Goal: Find contact information: Find contact information

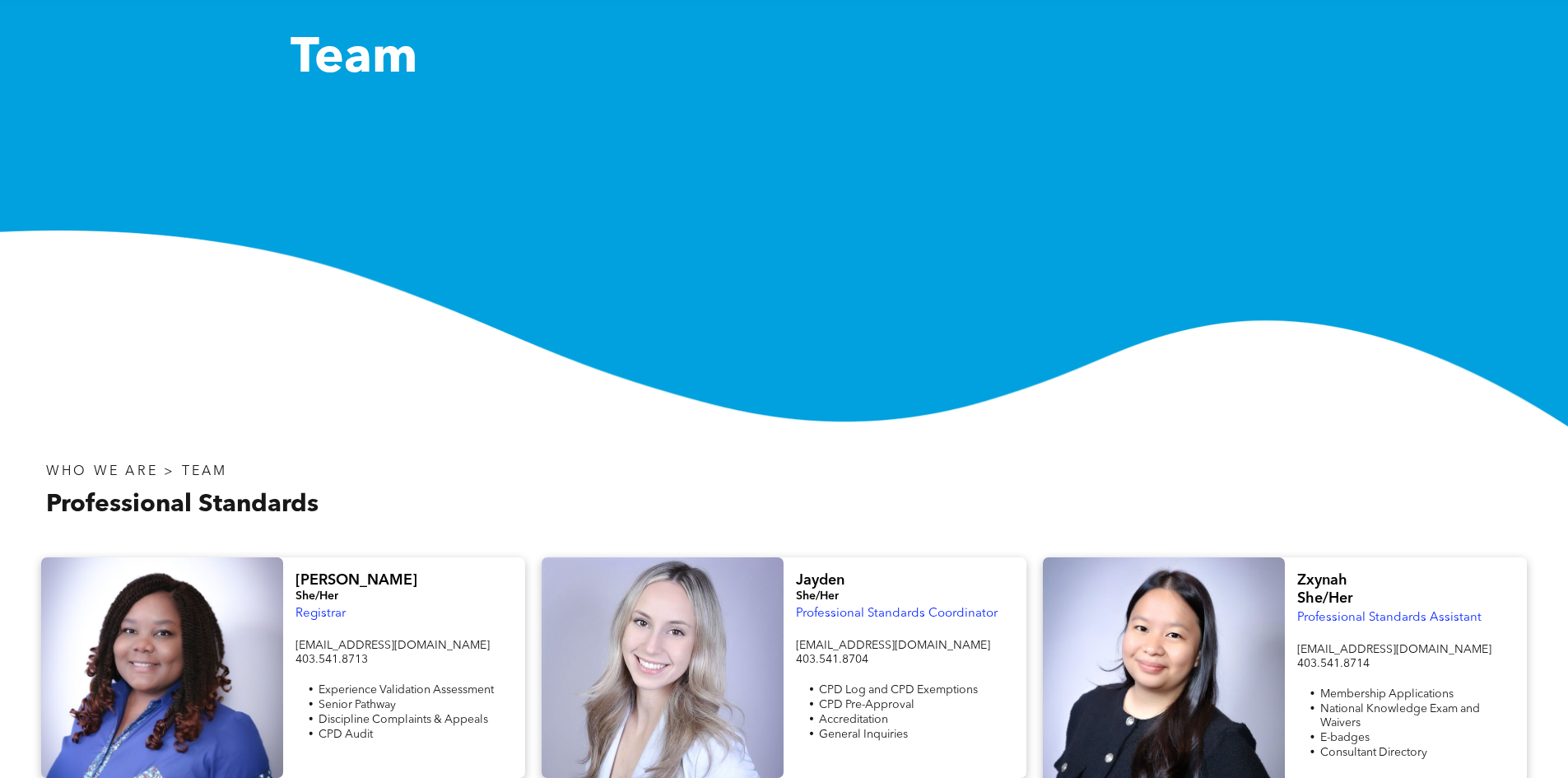
scroll to position [411, 0]
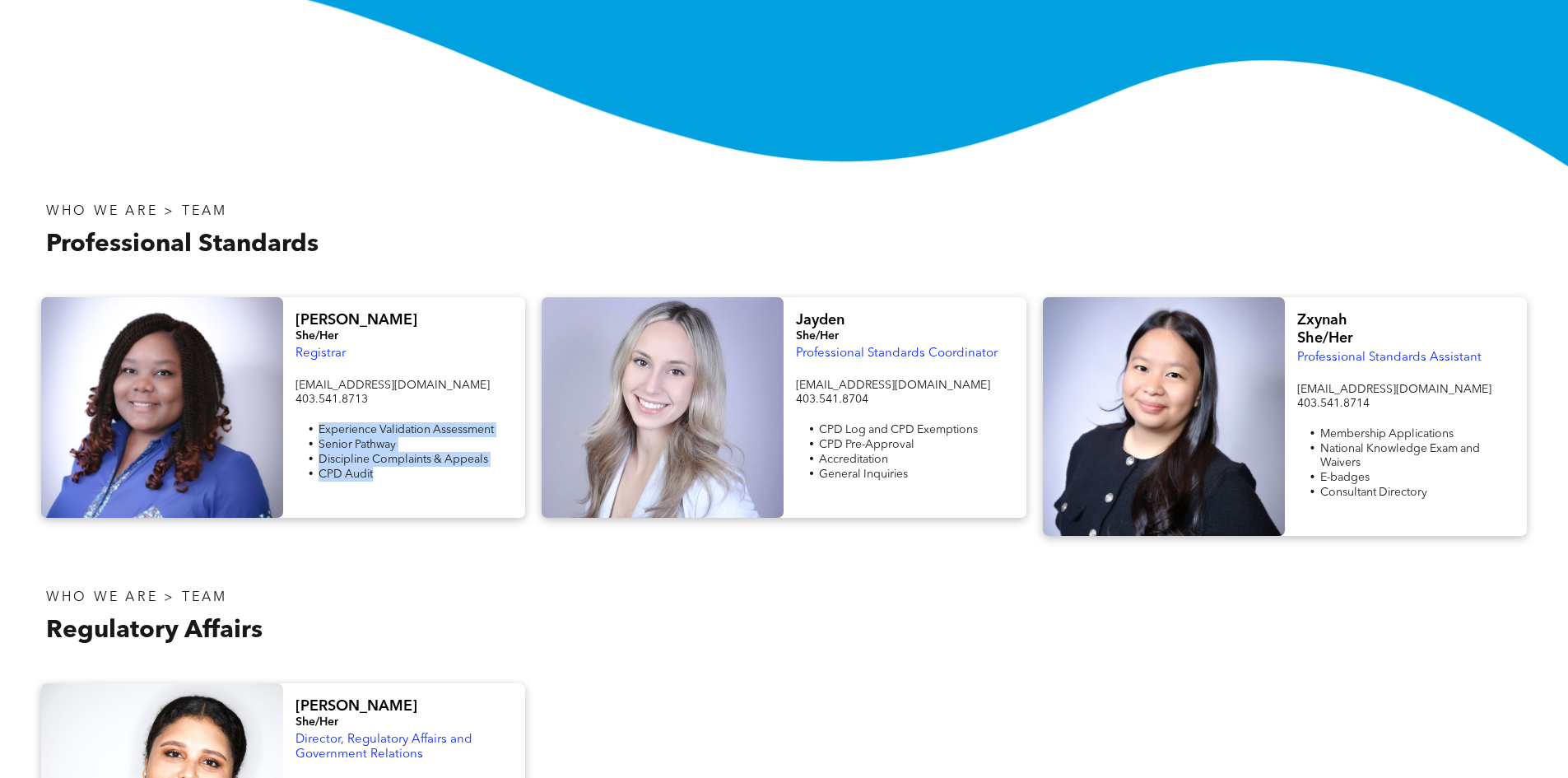
drag, startPoint x: 374, startPoint y: 464, endPoint x: 316, endPoint y: 422, distance: 71.6
click at [316, 422] on ul "Experience Validation Assessment Senior Pathway Discipline Complaints & Appeals…" at bounding box center [404, 451] width 217 height 59
click at [378, 467] on li "CPD Audit" at bounding box center [416, 474] width 194 height 14
drag, startPoint x: 911, startPoint y: 473, endPoint x: 819, endPoint y: 427, distance: 102.9
click at [819, 427] on div "[EMAIL_ADDRESS][DOMAIN_NAME] 403.541.8704 CPD Log and CPD Exemptions CPD Pre-Ap…" at bounding box center [905, 437] width 217 height 121
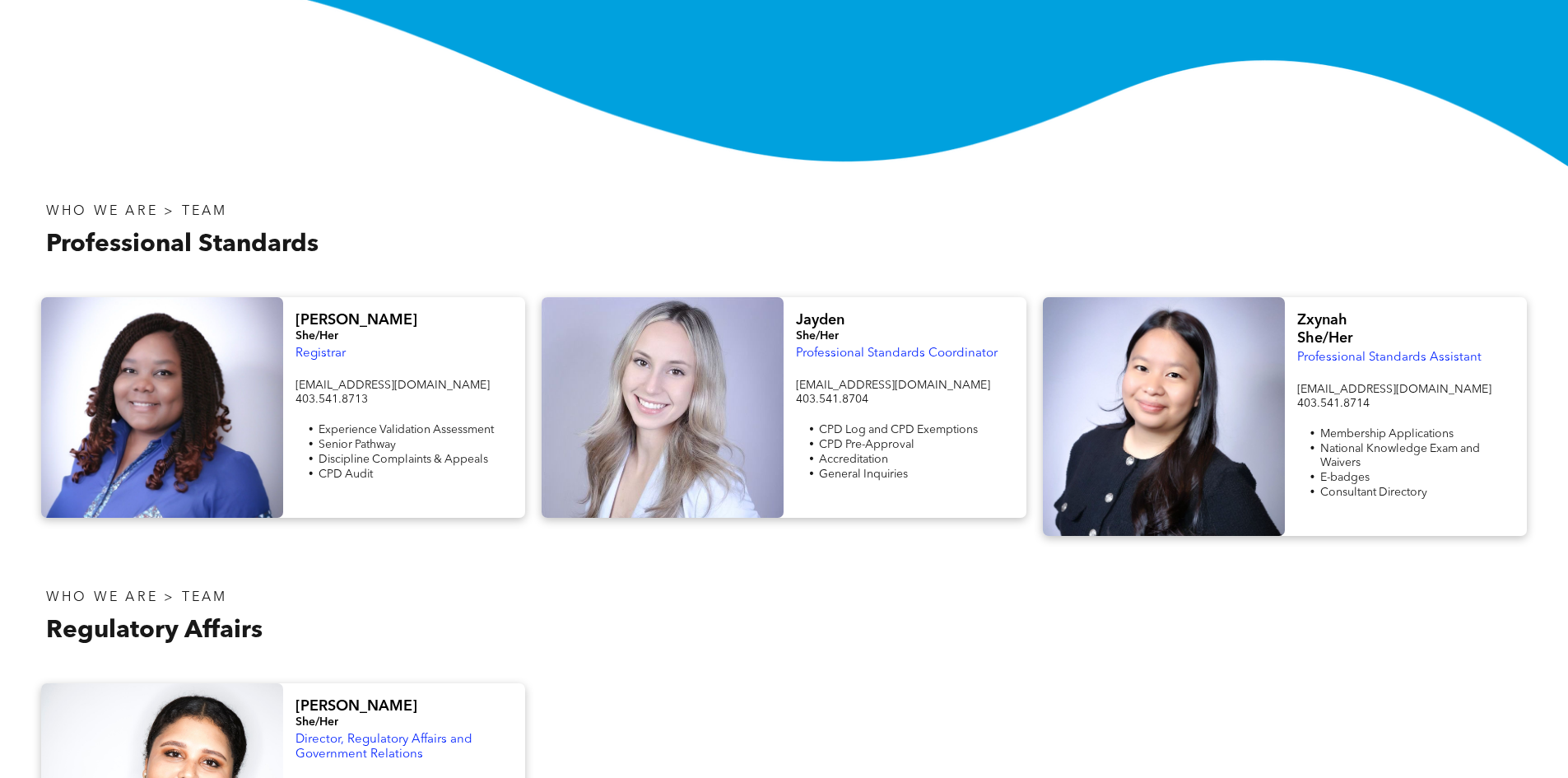
click at [399, 467] on li "CPD Audit" at bounding box center [416, 474] width 194 height 14
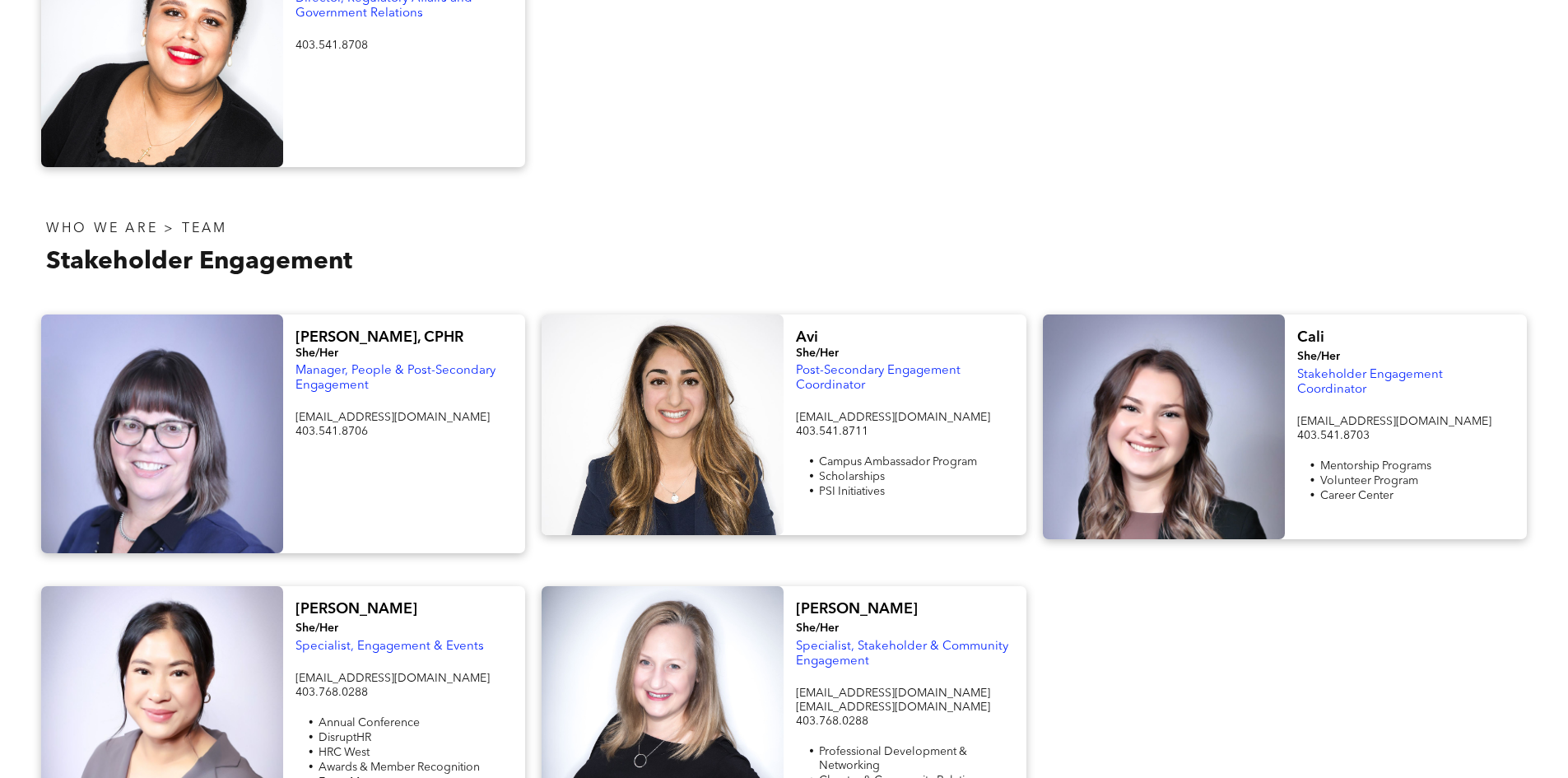
scroll to position [1234, 0]
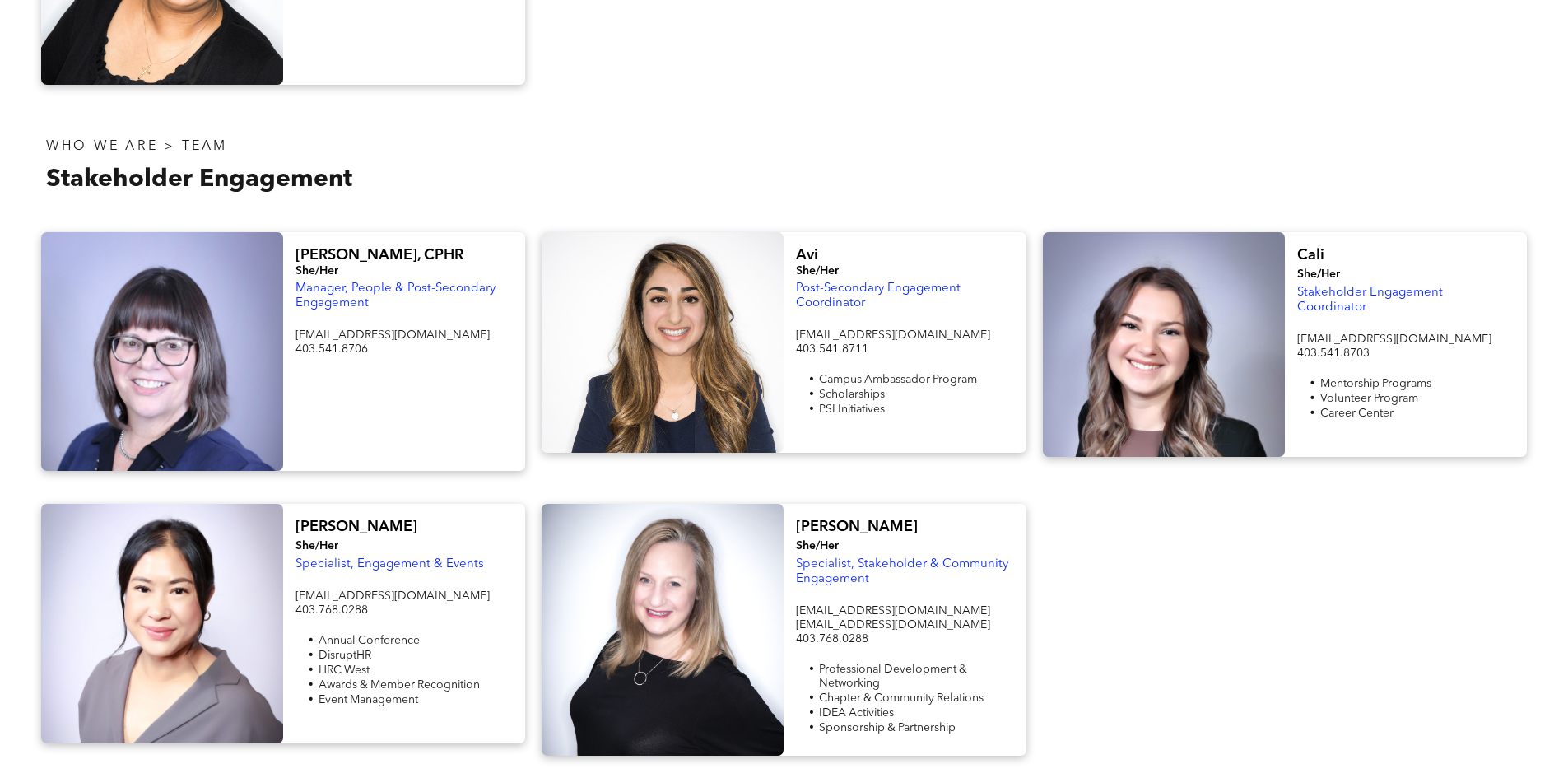
drag, startPoint x: 814, startPoint y: 197, endPoint x: 822, endPoint y: 127, distance: 70.5
click at [822, 127] on div at bounding box center [1160, 167] width 752 height 98
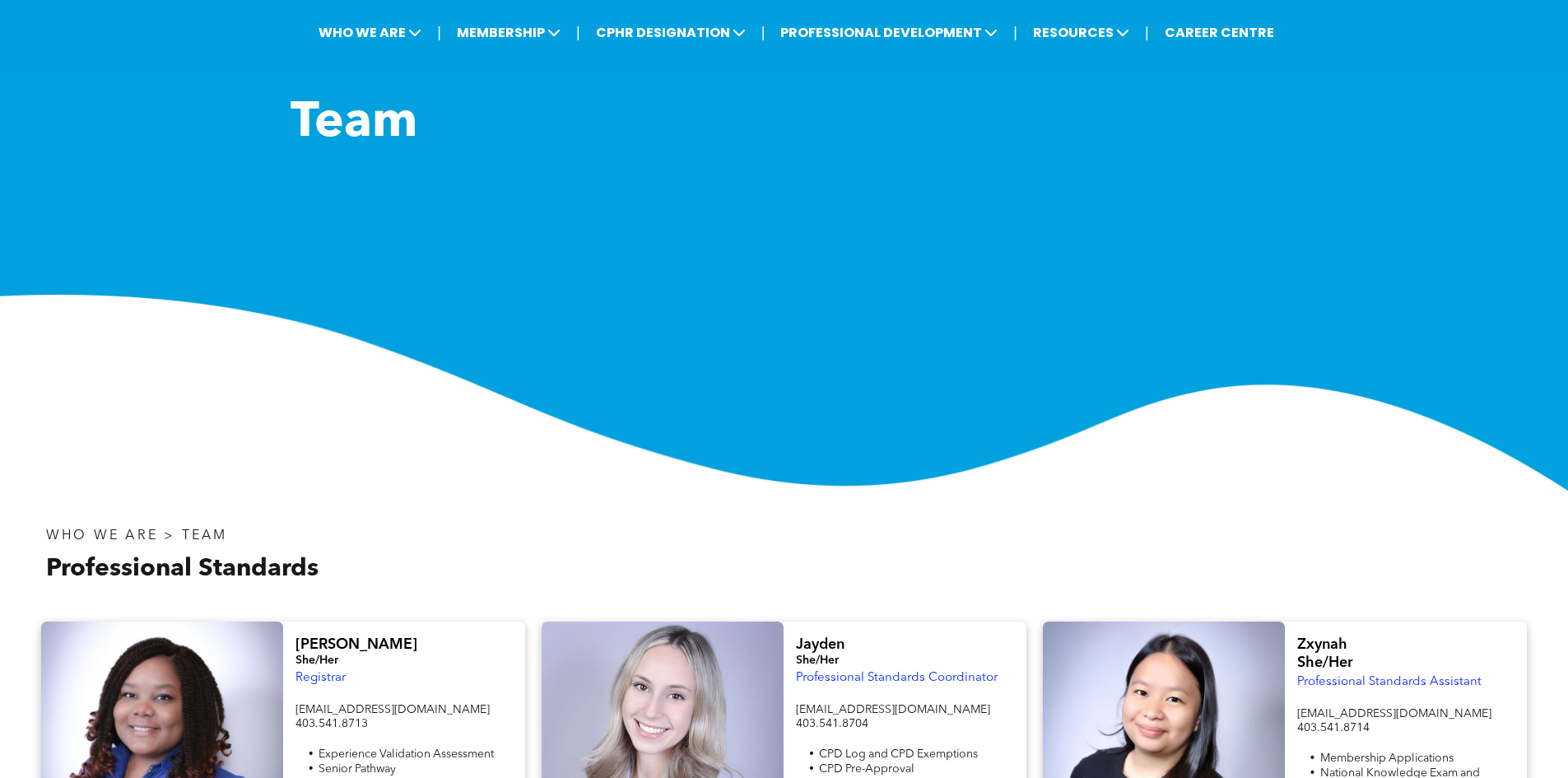
scroll to position [247, 0]
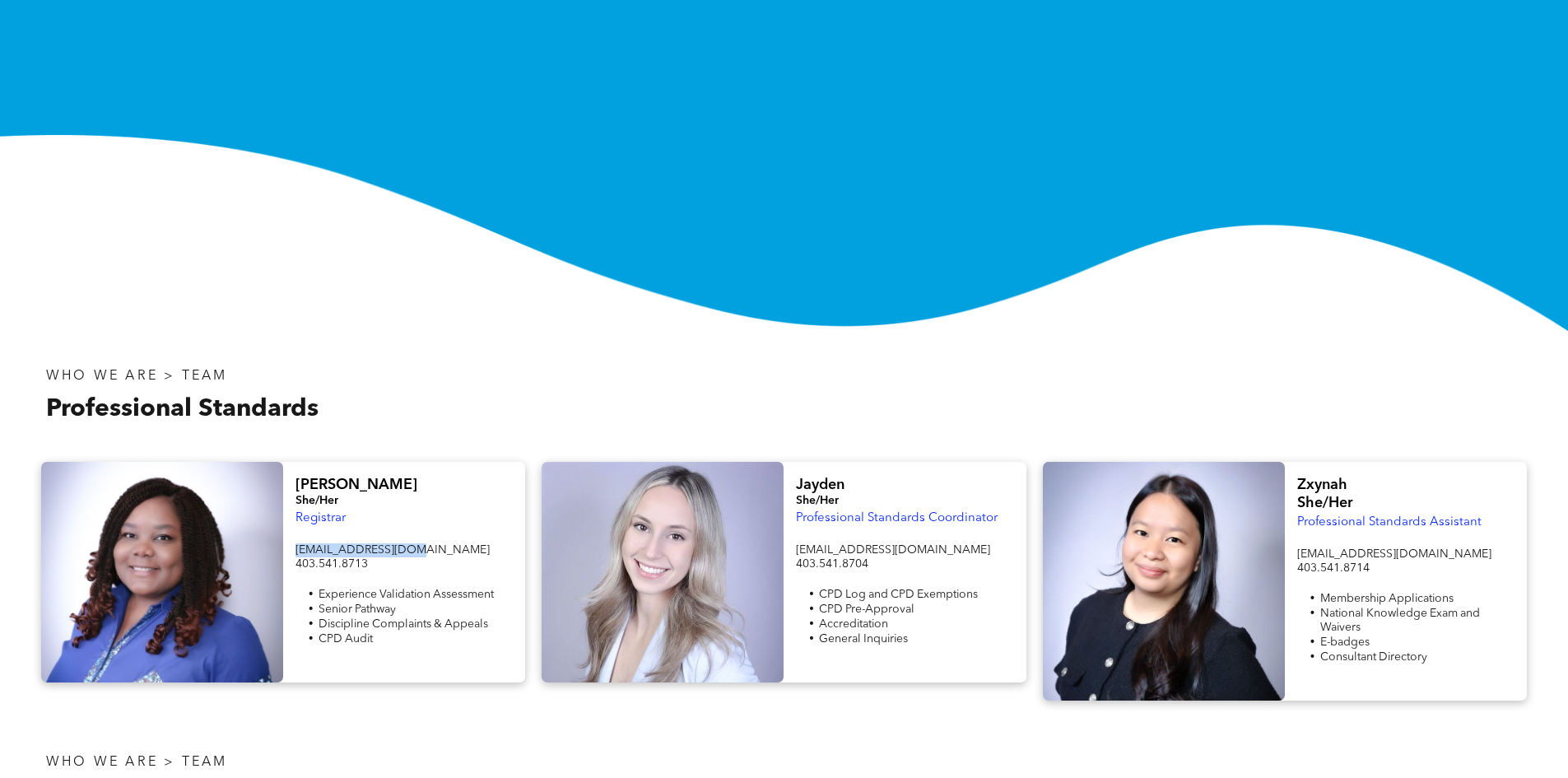
drag, startPoint x: 400, startPoint y: 549, endPoint x: 294, endPoint y: 546, distance: 106.0
click at [294, 546] on div "[PERSON_NAME] She/Her Registrar [EMAIL_ADDRESS][DOMAIN_NAME] 403.541.8713 Exper…" at bounding box center [404, 572] width 242 height 221
copy span "[EMAIL_ADDRESS][DOMAIN_NAME]"
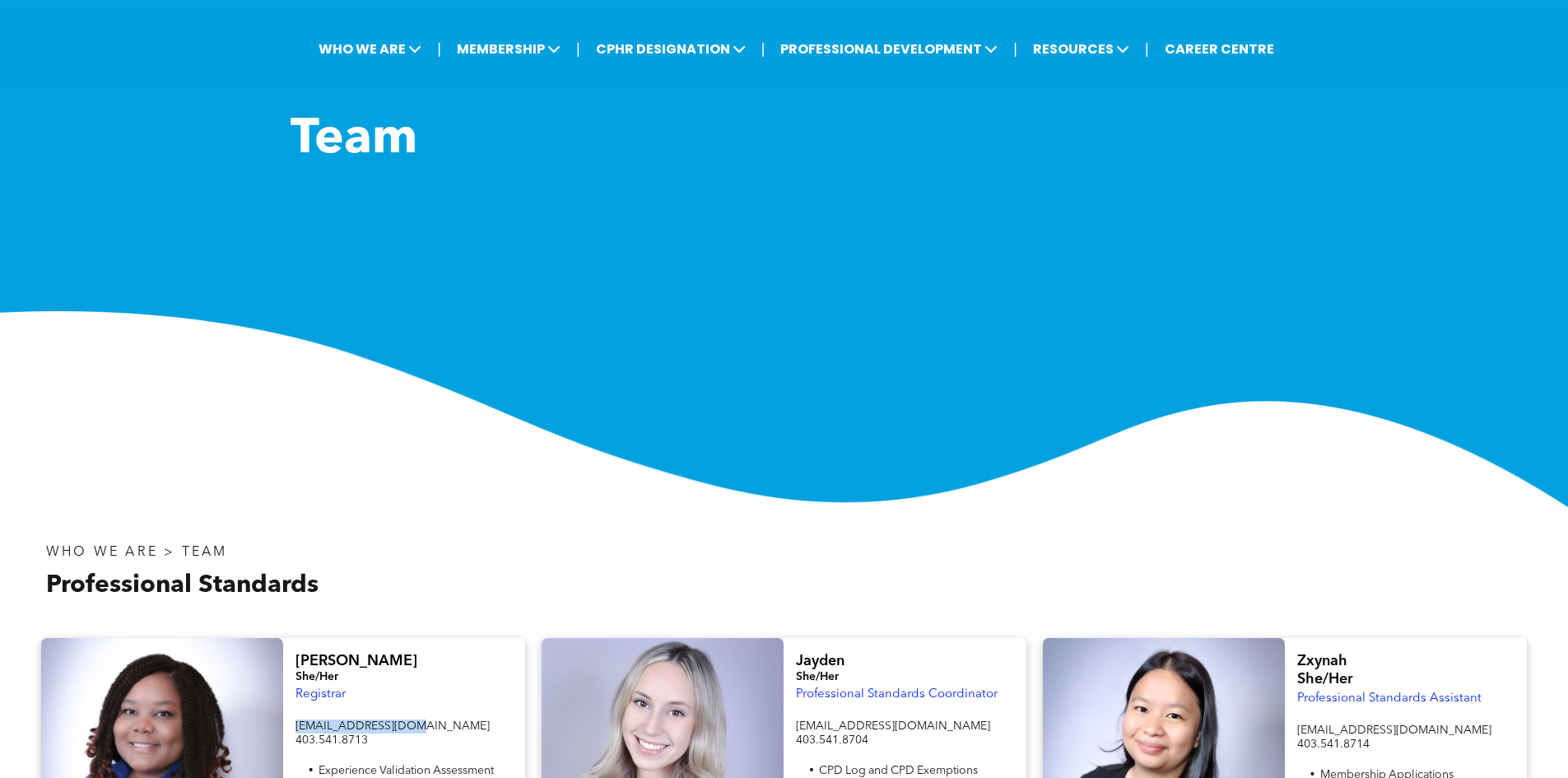
scroll to position [0, 0]
